Goal: Information Seeking & Learning: Learn about a topic

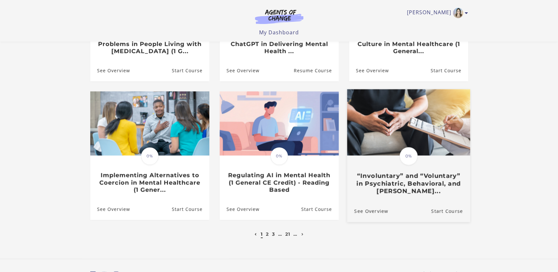
scroll to position [147, 0]
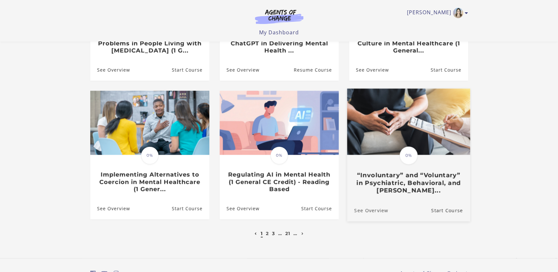
click at [373, 209] on link "See Overview" at bounding box center [367, 210] width 41 height 22
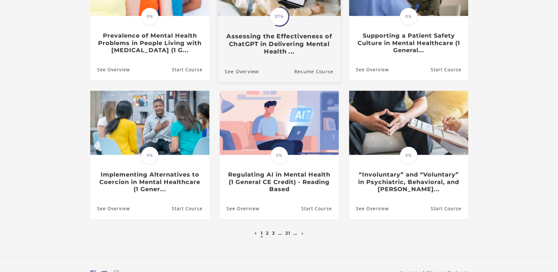
scroll to position [189, 0]
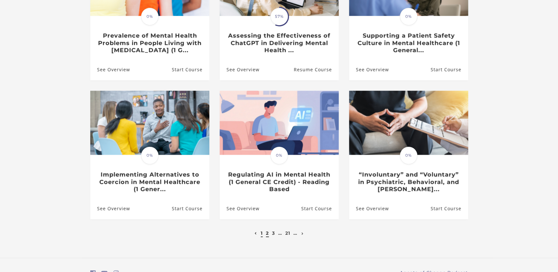
click at [266, 235] on link "2" at bounding box center [267, 233] width 3 height 6
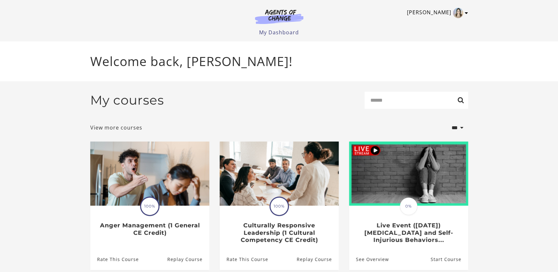
click at [466, 12] on icon "Toggle menu" at bounding box center [466, 12] width 3 height 5
click at [427, 22] on link "My Account" at bounding box center [441, 23] width 57 height 11
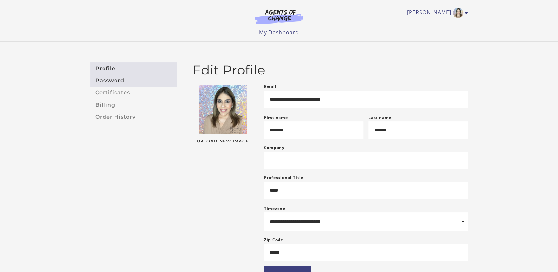
click at [109, 79] on link "Password" at bounding box center [133, 80] width 87 height 12
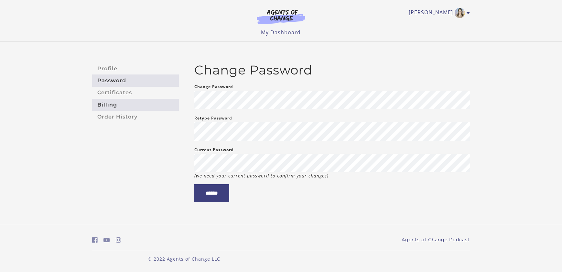
click at [105, 103] on link "Billing" at bounding box center [135, 105] width 87 height 12
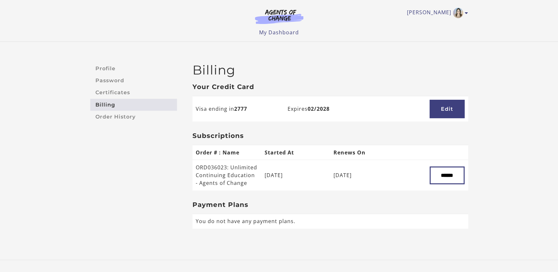
click at [0, 271] on div at bounding box center [0, 272] width 0 height 0
click at [126, 117] on link "Order History" at bounding box center [133, 117] width 87 height 12
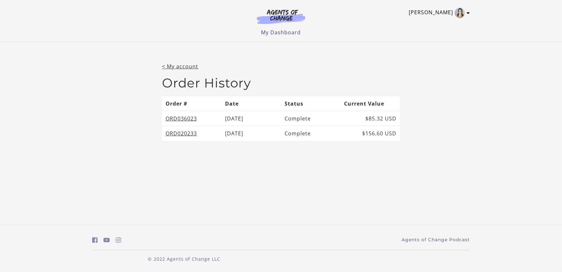
click at [443, 14] on link "[PERSON_NAME]" at bounding box center [438, 13] width 58 height 10
click at [429, 23] on link "My Account" at bounding box center [442, 23] width 57 height 11
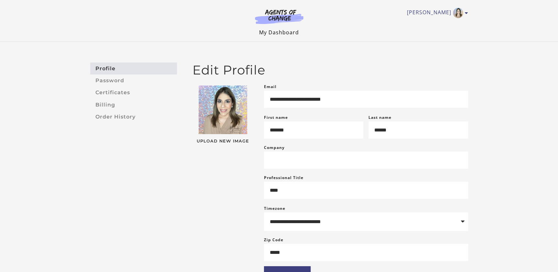
click at [278, 32] on link "My Dashboard" at bounding box center [279, 32] width 40 height 7
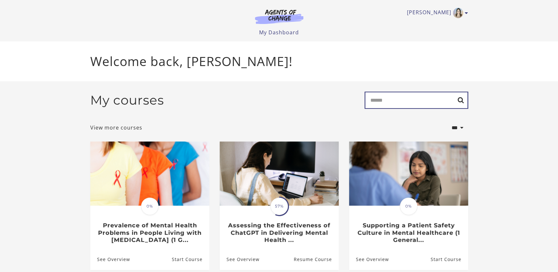
click at [421, 103] on input "Search" at bounding box center [415, 99] width 103 height 17
type input "******"
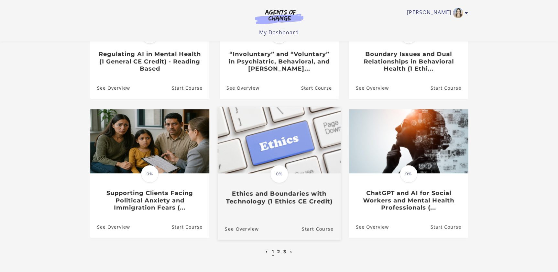
scroll to position [147, 0]
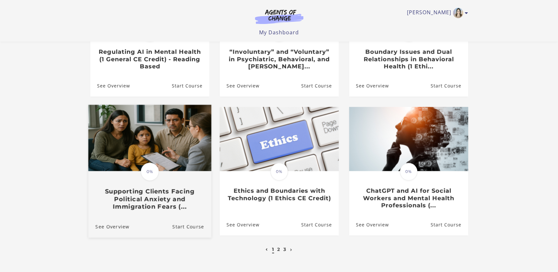
click at [141, 201] on h3 "Supporting Clients Facing Political Anxiety and Immigration Fears (..." at bounding box center [149, 198] width 109 height 23
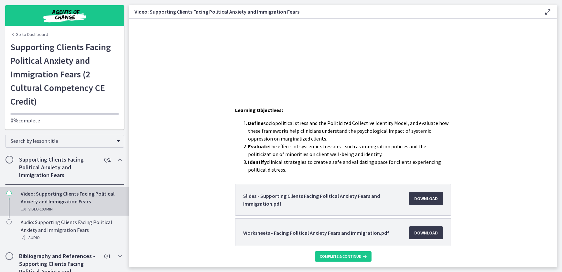
scroll to position [117, 0]
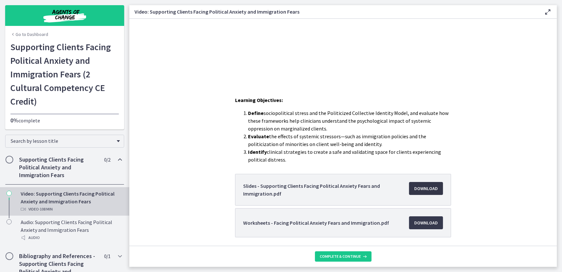
click at [416, 186] on span "Download Opens in a new window" at bounding box center [426, 188] width 24 height 8
click at [426, 224] on span "Download Opens in a new window" at bounding box center [426, 223] width 24 height 8
click at [428, 188] on span "Download Opens in a new window" at bounding box center [426, 188] width 24 height 8
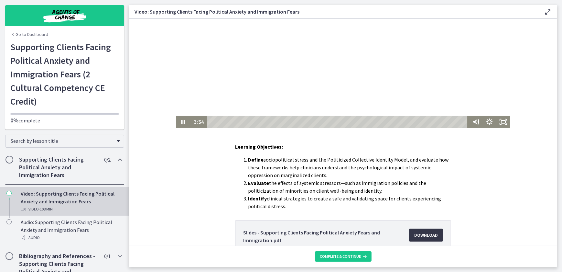
scroll to position [0, 0]
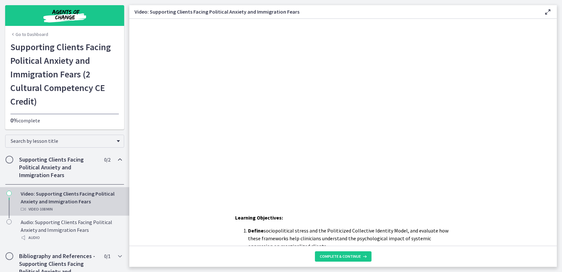
click at [540, 144] on div "Click for sound @keyframes VOLUME_SMALL_WAVE_FLASH { 0% { opacity: 0; } 33% { o…" at bounding box center [342, 109] width 427 height 180
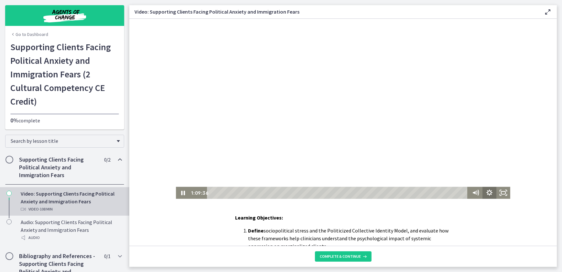
click at [486, 192] on icon "Show settings menu" at bounding box center [489, 192] width 6 height 6
click at [180, 196] on icon "Pause" at bounding box center [183, 193] width 14 height 12
click at [177, 192] on icon "Play Video" at bounding box center [183, 193] width 14 height 12
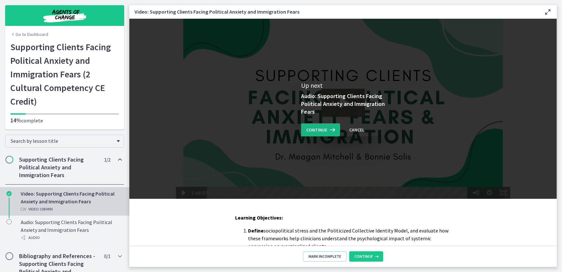
click at [322, 132] on span "Continue" at bounding box center [316, 130] width 21 height 8
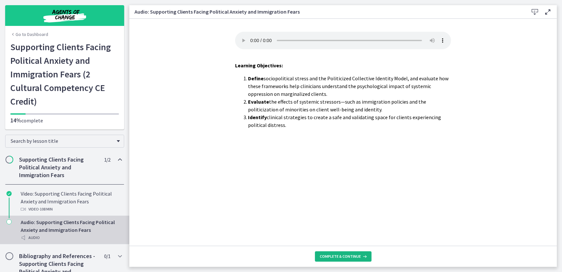
click at [361, 254] on icon at bounding box center [364, 255] width 6 height 5
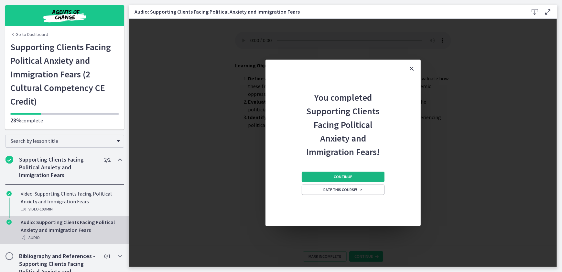
click at [361, 176] on button "Continue" at bounding box center [343, 176] width 83 height 10
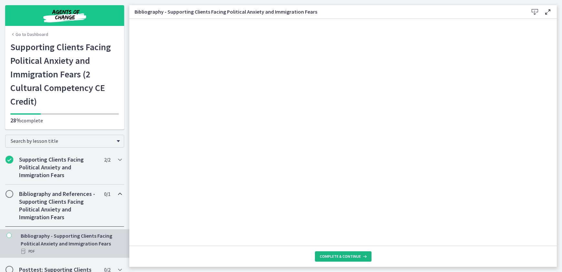
click at [355, 257] on span "Complete & continue" at bounding box center [340, 255] width 41 height 5
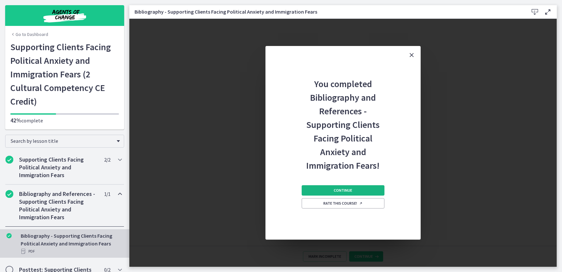
click at [364, 191] on button "Continue" at bounding box center [343, 190] width 83 height 10
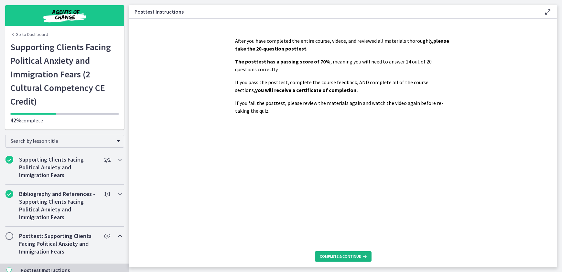
click at [356, 256] on span "Complete & continue" at bounding box center [340, 255] width 41 height 5
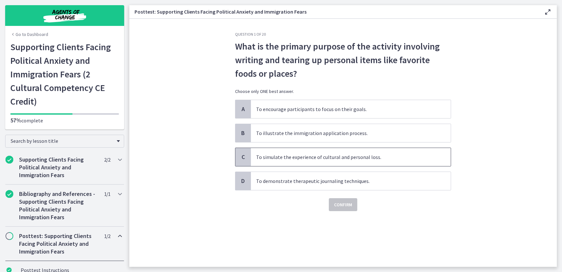
click at [328, 159] on span "To simulate the experience of cultural and personal loss." at bounding box center [351, 157] width 200 height 18
click at [346, 204] on span "Confirm" at bounding box center [343, 204] width 18 height 8
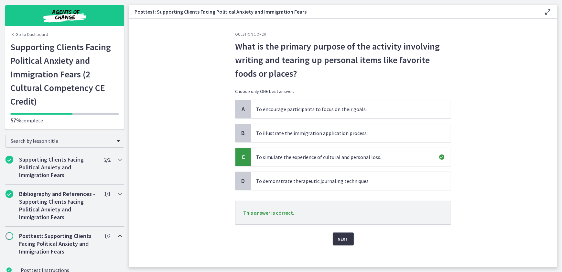
click at [347, 237] on button "Next" at bounding box center [343, 238] width 21 height 13
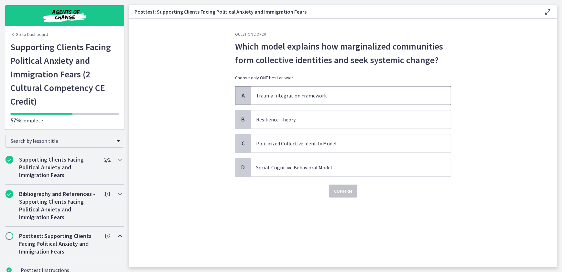
click at [312, 95] on span "Trauma Integration Framework." at bounding box center [351, 95] width 200 height 18
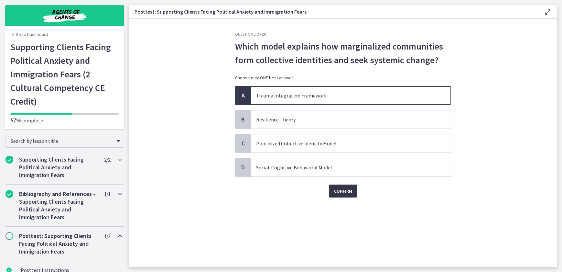
click at [350, 188] on span "Confirm" at bounding box center [343, 191] width 18 height 8
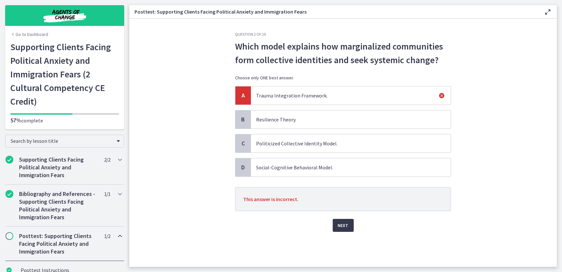
click at [291, 118] on span "Resilience Theory." at bounding box center [351, 119] width 200 height 18
click at [342, 221] on span "Next" at bounding box center [343, 225] width 11 height 8
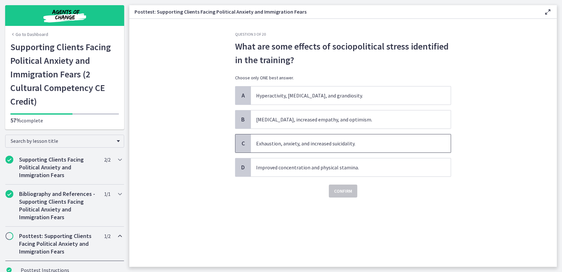
click at [346, 146] on span "Exhaustion, anxiety, and increased suicidality." at bounding box center [351, 143] width 200 height 18
click at [350, 188] on span "Confirm" at bounding box center [343, 191] width 18 height 8
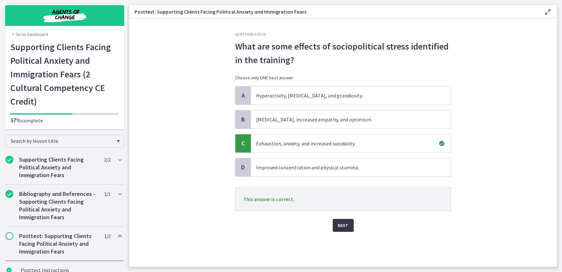
click at [347, 225] on span "Next" at bounding box center [343, 225] width 11 height 8
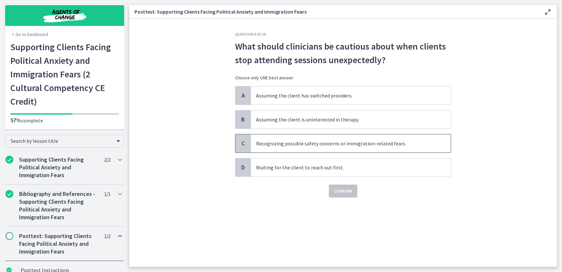
click at [314, 142] on span "Recognizing possible safety concerns or immigration-related fears." at bounding box center [351, 143] width 200 height 18
click at [341, 191] on span "Confirm" at bounding box center [343, 191] width 18 height 8
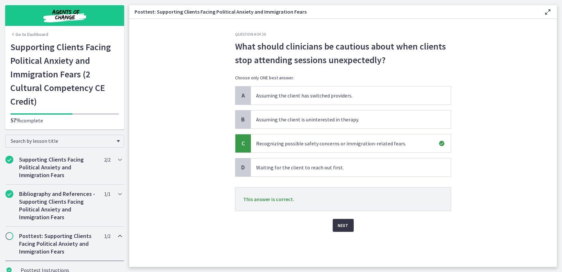
click at [347, 223] on span "Next" at bounding box center [343, 225] width 11 height 8
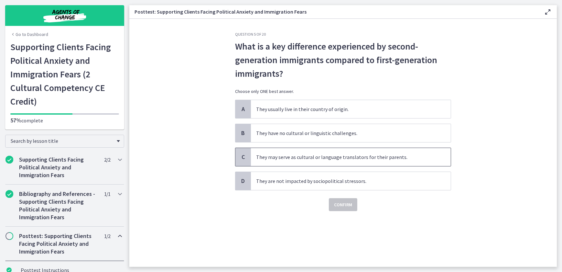
drag, startPoint x: 350, startPoint y: 153, endPoint x: 349, endPoint y: 162, distance: 9.4
click at [350, 152] on span "They may serve as cultural or language translators for their parents." at bounding box center [351, 157] width 200 height 18
click at [337, 203] on span "Confirm" at bounding box center [343, 204] width 18 height 8
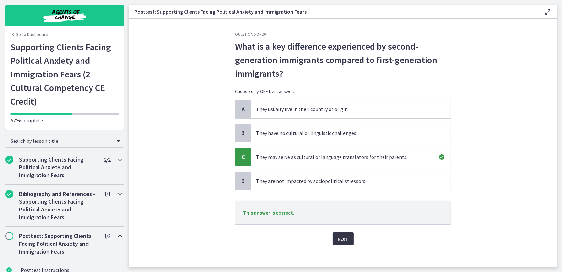
click at [338, 237] on span "Next" at bounding box center [343, 239] width 11 height 8
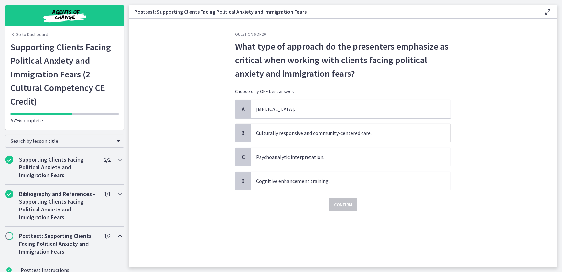
click at [288, 128] on span "Culturally responsive and community-centered care." at bounding box center [351, 133] width 200 height 18
click at [350, 206] on span "Confirm" at bounding box center [343, 204] width 18 height 8
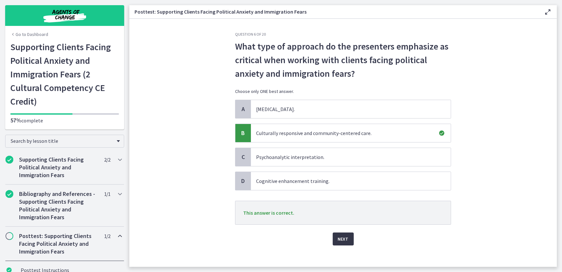
click at [344, 238] on span "Next" at bounding box center [343, 239] width 11 height 8
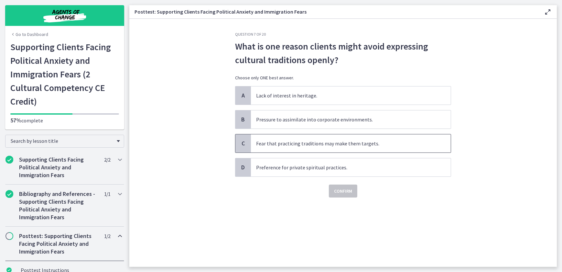
click at [277, 144] on span "Fear that practicing traditions may make them targets." at bounding box center [351, 143] width 200 height 18
click at [345, 188] on span "Confirm" at bounding box center [343, 191] width 18 height 8
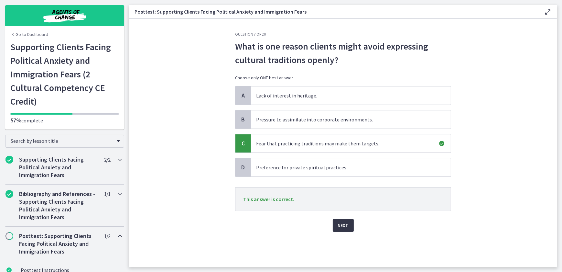
click at [345, 224] on span "Next" at bounding box center [343, 225] width 11 height 8
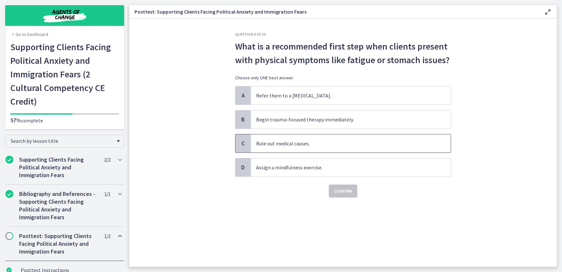
click at [280, 142] on span "Rule out medical causes." at bounding box center [351, 143] width 200 height 18
click at [347, 191] on span "Confirm" at bounding box center [343, 191] width 18 height 8
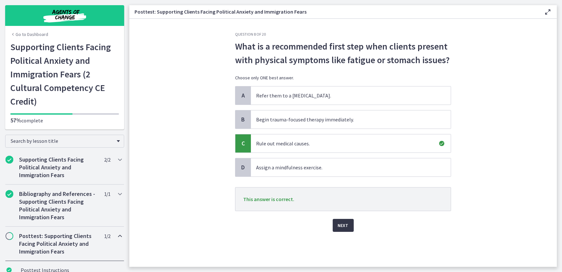
click at [348, 224] on button "Next" at bounding box center [343, 225] width 21 height 13
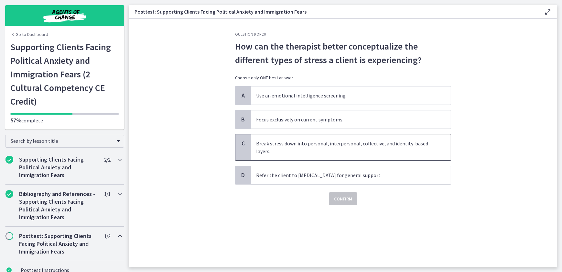
click at [265, 145] on span "Break stress down into personal, interpersonal, collective, and identity-based …" at bounding box center [351, 147] width 200 height 26
click at [342, 198] on span "Confirm" at bounding box center [343, 199] width 18 height 8
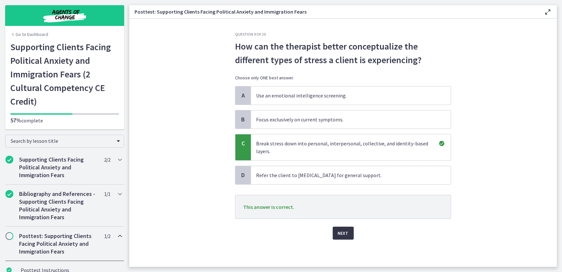
click at [343, 229] on span "Next" at bounding box center [343, 233] width 11 height 8
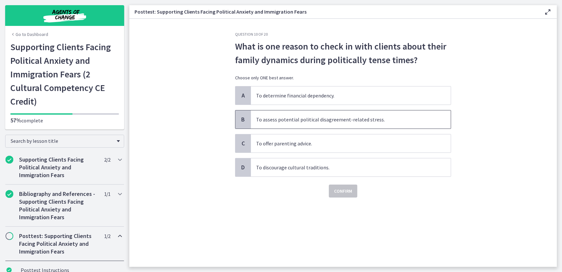
click at [294, 116] on span "To assess potential political disagreement-related stress." at bounding box center [351, 119] width 200 height 18
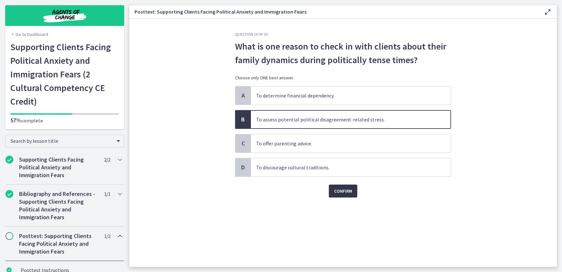
click at [346, 189] on span "Confirm" at bounding box center [343, 191] width 18 height 8
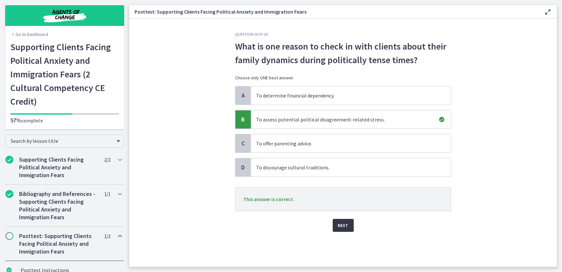
click at [344, 221] on span "Next" at bounding box center [343, 225] width 11 height 8
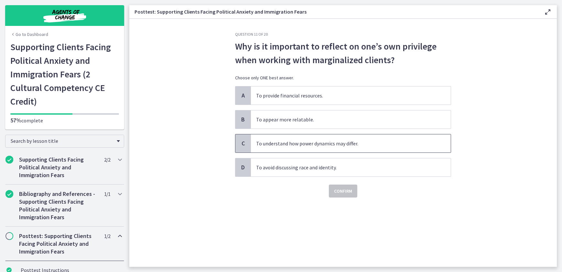
click at [270, 142] on span "To understand how power dynamics may differ." at bounding box center [351, 143] width 200 height 18
click at [348, 190] on span "Confirm" at bounding box center [343, 191] width 18 height 8
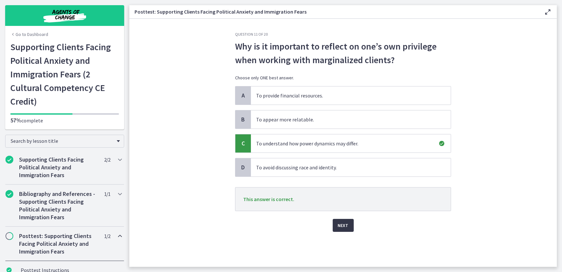
click at [343, 224] on span "Next" at bounding box center [343, 225] width 11 height 8
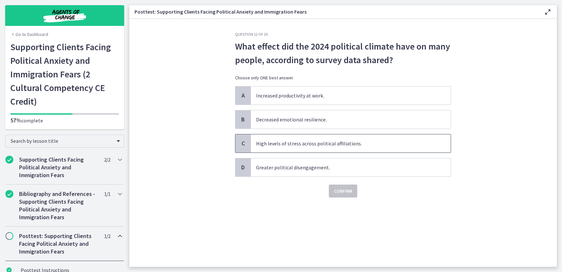
click at [355, 145] on span "High levels of stress across political affiliations." at bounding box center [351, 143] width 200 height 18
click at [346, 189] on span "Confirm" at bounding box center [343, 191] width 18 height 8
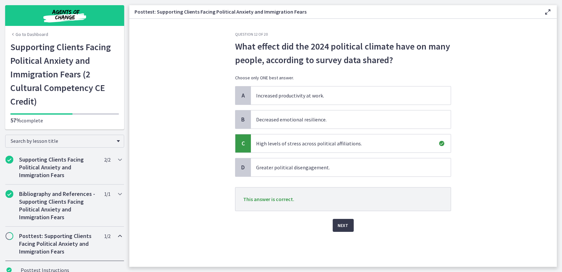
click at [345, 218] on div "Next" at bounding box center [343, 221] width 216 height 21
click at [343, 223] on span "Next" at bounding box center [343, 225] width 11 height 8
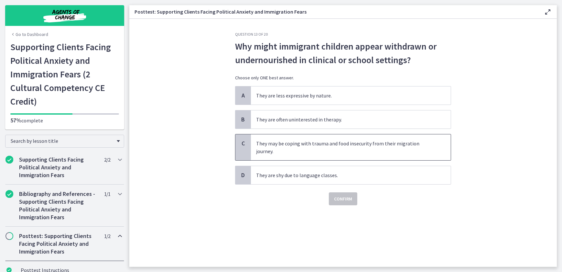
click at [314, 141] on span "They may be coping with trauma and food insecurity from their migration journey." at bounding box center [351, 147] width 200 height 26
click at [346, 195] on span "Confirm" at bounding box center [343, 199] width 18 height 8
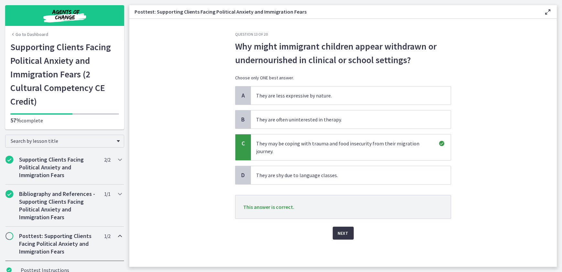
click at [346, 229] on span "Next" at bounding box center [343, 233] width 11 height 8
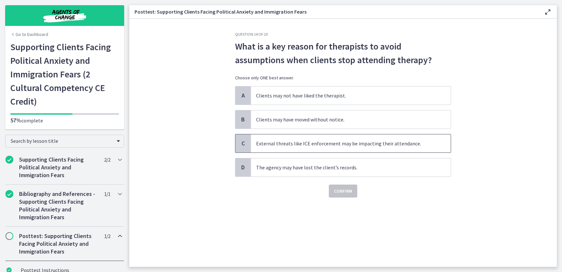
click at [364, 147] on span "External threats like ICE enforcement may be impacting their attendance." at bounding box center [351, 143] width 200 height 18
click at [349, 190] on span "Confirm" at bounding box center [343, 191] width 18 height 8
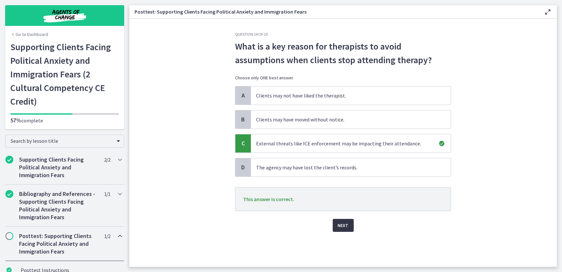
click at [344, 221] on span "Next" at bounding box center [343, 225] width 11 height 8
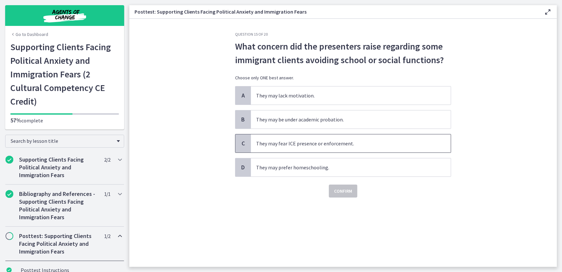
click at [359, 141] on span "They may fear ICE presence or enforcement." at bounding box center [351, 143] width 200 height 18
click at [355, 186] on button "Confirm" at bounding box center [343, 190] width 28 height 13
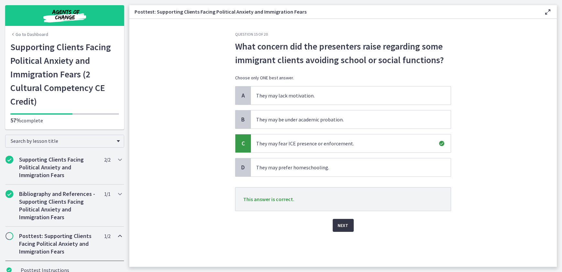
click at [348, 224] on span "Next" at bounding box center [343, 225] width 11 height 8
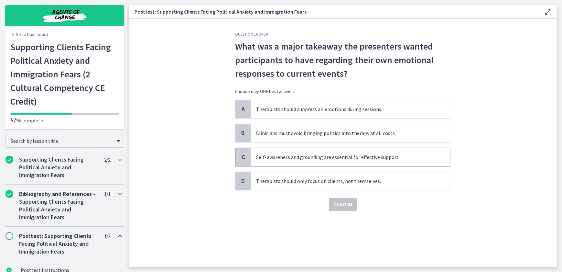
click at [399, 159] on span "Self-awareness and grounding are essential for effective support." at bounding box center [351, 157] width 200 height 18
click at [350, 207] on span "Confirm" at bounding box center [343, 204] width 18 height 8
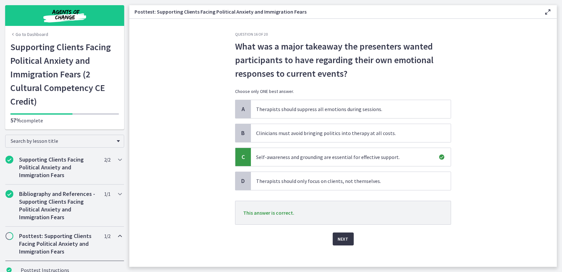
click at [343, 240] on span "Next" at bounding box center [343, 239] width 11 height 8
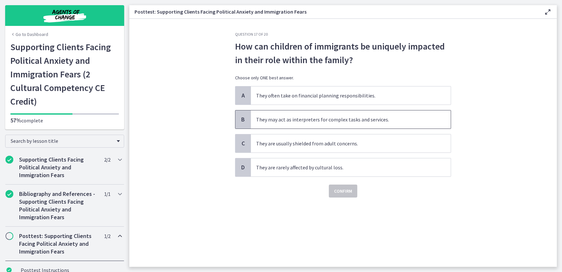
click at [388, 120] on span "They may act as interpreters for complex tasks and services." at bounding box center [351, 119] width 200 height 18
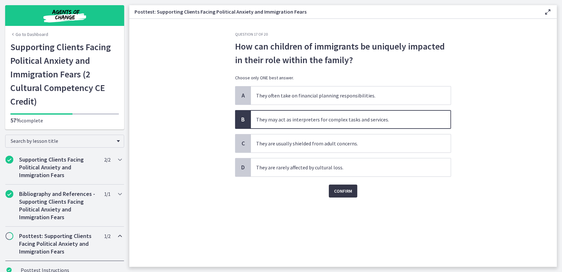
click at [346, 195] on button "Confirm" at bounding box center [343, 190] width 28 height 13
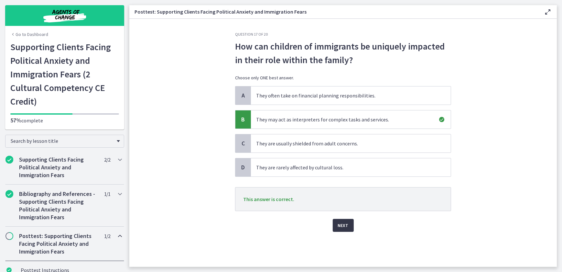
click at [339, 225] on span "Next" at bounding box center [343, 225] width 11 height 8
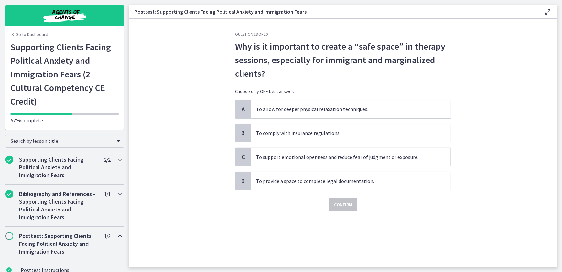
click at [338, 160] on span "To support emotional openness and reduce fear of judgment or exposure." at bounding box center [351, 157] width 200 height 18
click at [343, 201] on span "Confirm" at bounding box center [343, 204] width 18 height 8
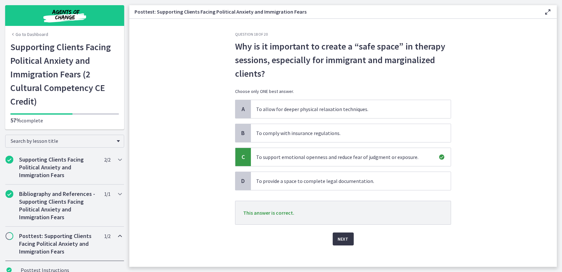
click at [341, 236] on span "Next" at bounding box center [343, 239] width 11 height 8
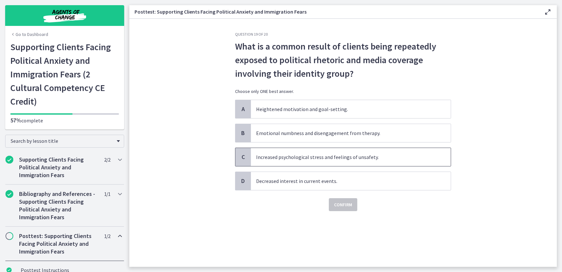
click at [350, 156] on span "Increased psychological stress and feelings of unsafety." at bounding box center [351, 157] width 200 height 18
click at [346, 205] on span "Confirm" at bounding box center [343, 204] width 18 height 8
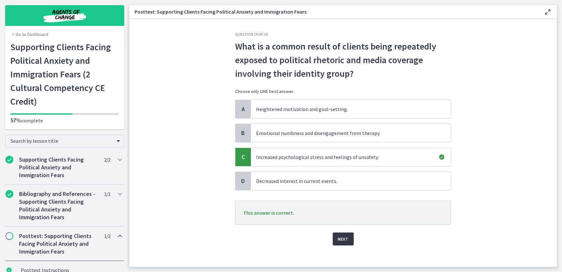
click at [341, 241] on span "Next" at bounding box center [343, 239] width 11 height 8
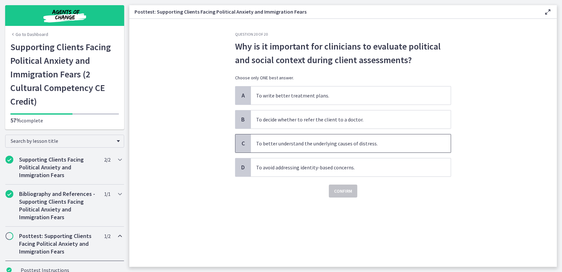
click at [323, 146] on span "To better understand the underlying causes of distress." at bounding box center [351, 143] width 200 height 18
click at [344, 188] on span "Confirm" at bounding box center [343, 191] width 18 height 8
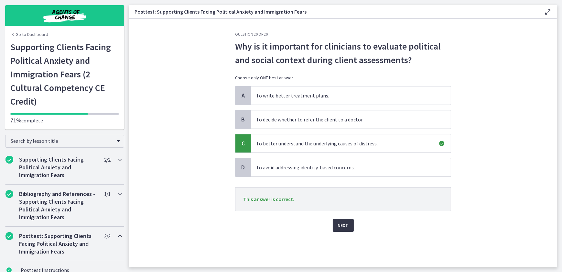
click at [340, 223] on span "Next" at bounding box center [343, 225] width 11 height 8
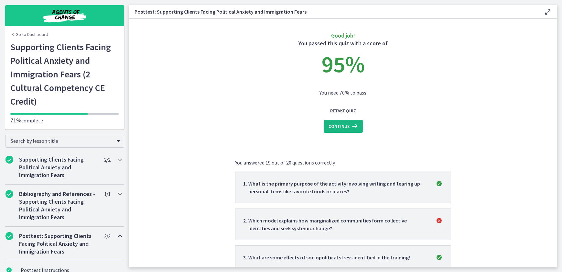
click at [350, 128] on icon at bounding box center [354, 126] width 9 height 8
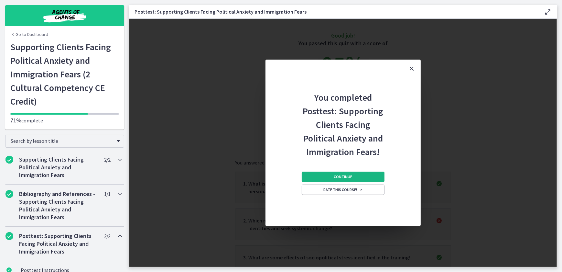
click at [356, 177] on button "Continue" at bounding box center [343, 176] width 83 height 10
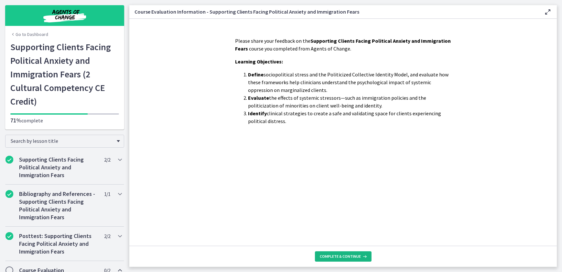
click at [355, 255] on span "Complete & continue" at bounding box center [340, 255] width 41 height 5
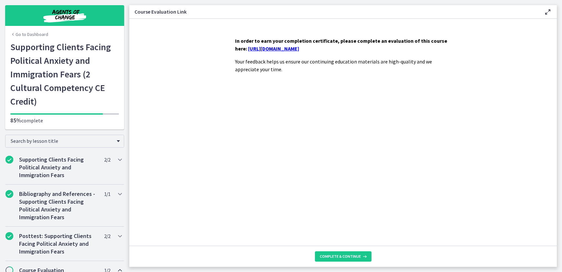
click at [299, 50] on link "https://forms.gle/ChW8SCj2GvX9o3jZ8" at bounding box center [273, 48] width 51 height 6
click at [343, 252] on button "Complete & continue" at bounding box center [343, 256] width 57 height 10
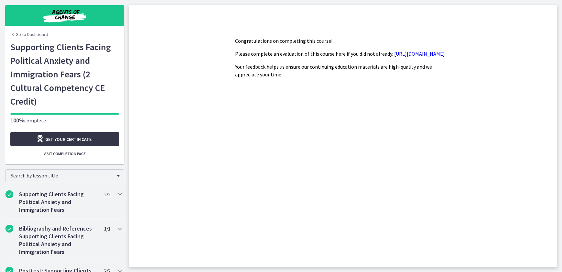
click at [93, 137] on link "Get your certificate" at bounding box center [64, 139] width 109 height 14
